Goal: Transaction & Acquisition: Book appointment/travel/reservation

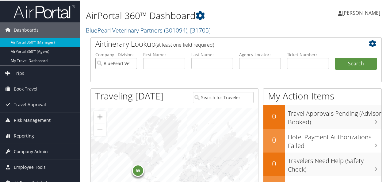
click at [132, 63] on input "BluePearl Veterinary Partners" at bounding box center [116, 62] width 42 height 11
click at [154, 63] on input "text" at bounding box center [164, 62] width 42 height 11
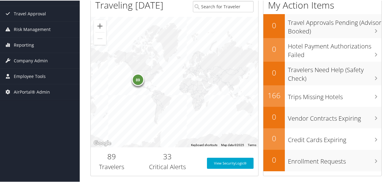
scroll to position [92, 0]
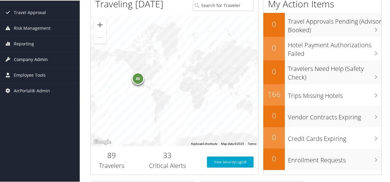
click at [29, 58] on span "Company Admin" at bounding box center [31, 58] width 34 height 15
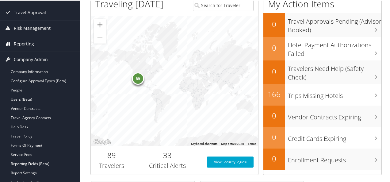
click at [24, 41] on span "Reporting" at bounding box center [24, 43] width 20 height 15
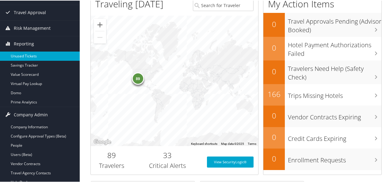
click at [22, 55] on link "Unused Tickets" at bounding box center [40, 55] width 80 height 9
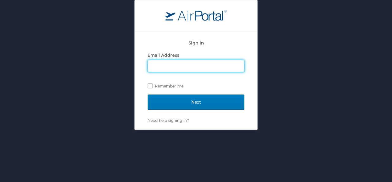
click at [189, 66] on input "Email Address" at bounding box center [196, 66] width 96 height 12
type input "laura.guinn@cbtravel.com"
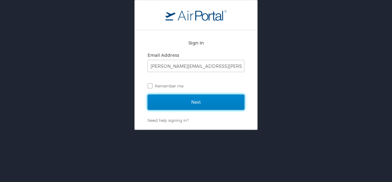
click at [192, 99] on input "Next" at bounding box center [196, 101] width 97 height 15
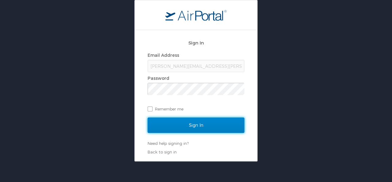
drag, startPoint x: 179, startPoint y: 119, endPoint x: 181, endPoint y: 124, distance: 5.1
click at [180, 121] on input "Sign In" at bounding box center [196, 124] width 97 height 15
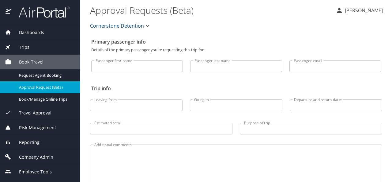
click at [142, 70] on input "Passenger first name" at bounding box center [137, 66] width 92 height 12
click at [218, 66] on input "Passenger last name" at bounding box center [236, 66] width 92 height 12
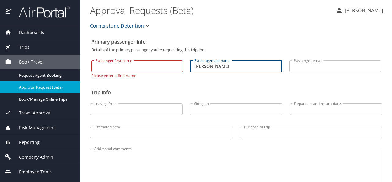
type input "tolman"
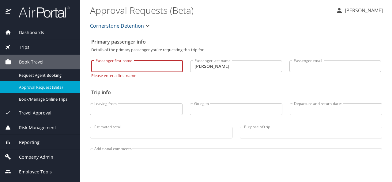
click at [138, 68] on input "Passenger first name" at bounding box center [137, 66] width 92 height 12
type input "patrick"
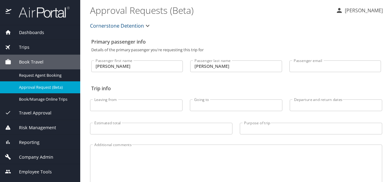
click at [149, 25] on icon "button" at bounding box center [147, 25] width 7 height 7
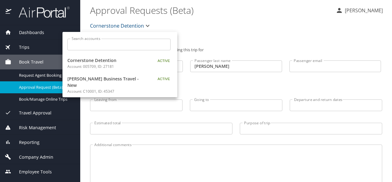
click at [112, 50] on div "Search accounts Search accounts" at bounding box center [118, 43] width 113 height 23
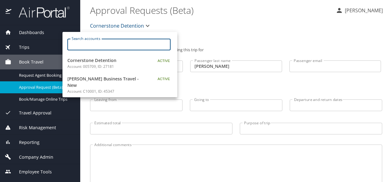
click at [110, 44] on input "Search accounts" at bounding box center [120, 45] width 99 height 12
type input "agreserves"
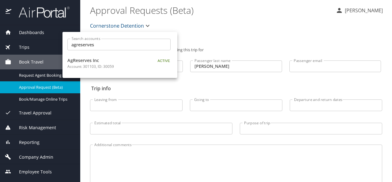
click at [263, 28] on div at bounding box center [196, 91] width 392 height 182
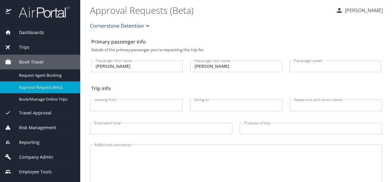
click at [126, 23] on span "Cornerstone Detention" at bounding box center [117, 25] width 54 height 9
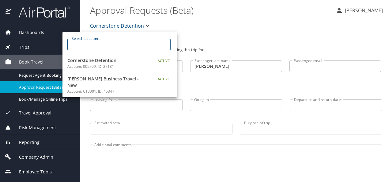
click at [107, 45] on input "Search accounts" at bounding box center [120, 45] width 99 height 12
type input "agreserves"
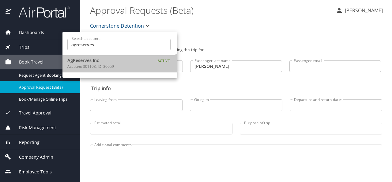
click at [77, 63] on span "AgReserves Inc" at bounding box center [105, 60] width 77 height 7
